Goal: Understand process/instructions: Learn how to perform a task or action

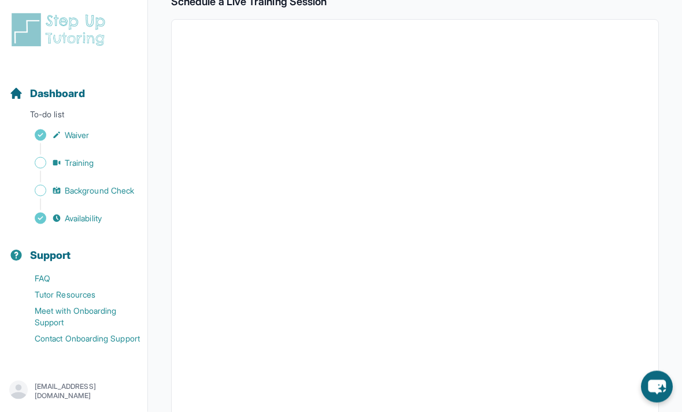
scroll to position [210, 0]
drag, startPoint x: 86, startPoint y: 191, endPoint x: 86, endPoint y: 154, distance: 37.0
click at [86, 191] on span "Background Check" at bounding box center [99, 191] width 69 height 12
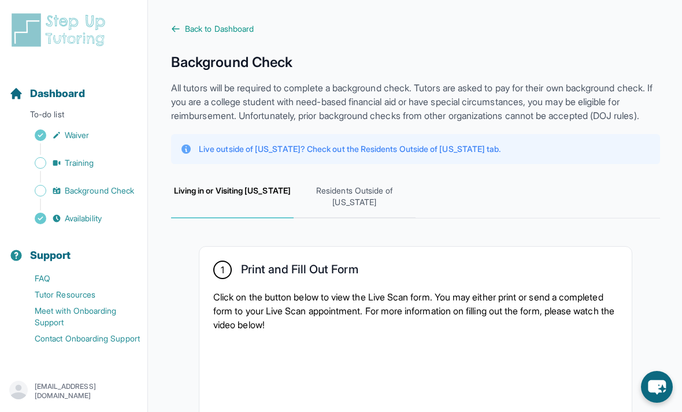
drag, startPoint x: 350, startPoint y: 35, endPoint x: 472, endPoint y: 232, distance: 232.2
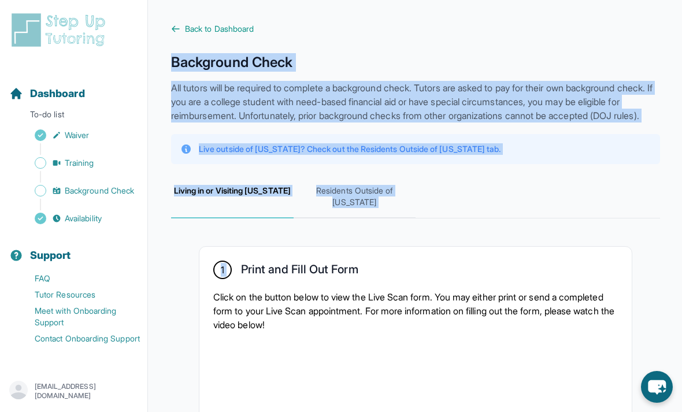
drag, startPoint x: 472, startPoint y: 232, endPoint x: 384, endPoint y: 51, distance: 201.6
drag, startPoint x: 166, startPoint y: 72, endPoint x: 430, endPoint y: 244, distance: 314.8
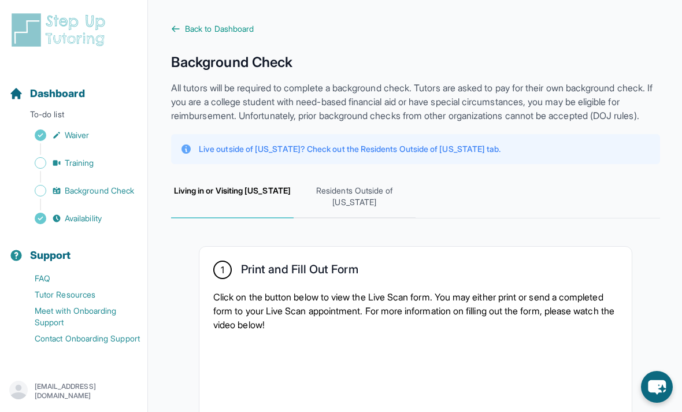
click at [457, 332] on p "Click on the button below to view the Live Scan form. You may either print or s…" at bounding box center [415, 311] width 405 height 42
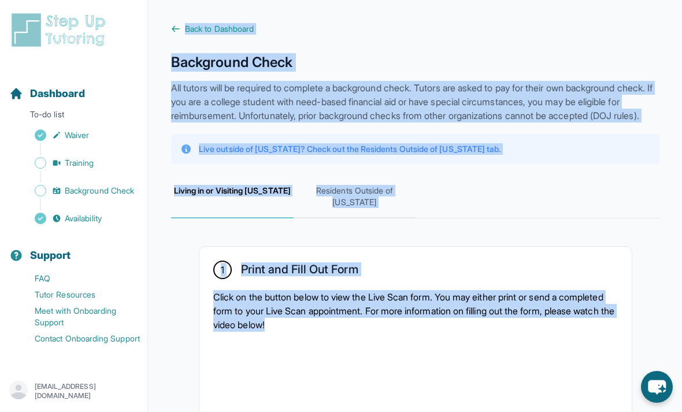
drag, startPoint x: 457, startPoint y: 340, endPoint x: 325, endPoint y: 21, distance: 345.7
click at [352, 64] on h1 "Background Check" at bounding box center [415, 62] width 489 height 18
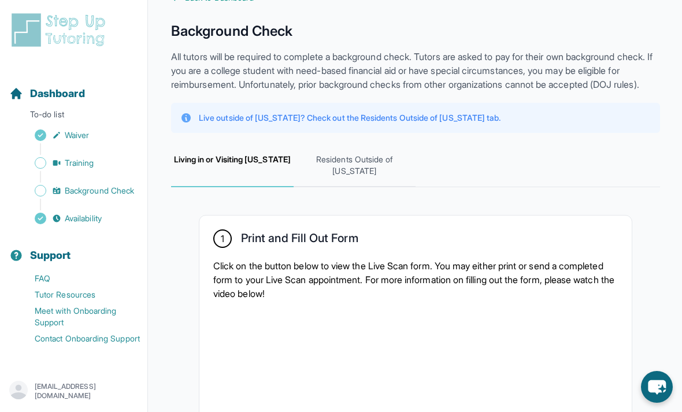
scroll to position [32, 0]
click at [94, 161] on span "Training" at bounding box center [79, 163] width 29 height 12
